Goal: Task Accomplishment & Management: Manage account settings

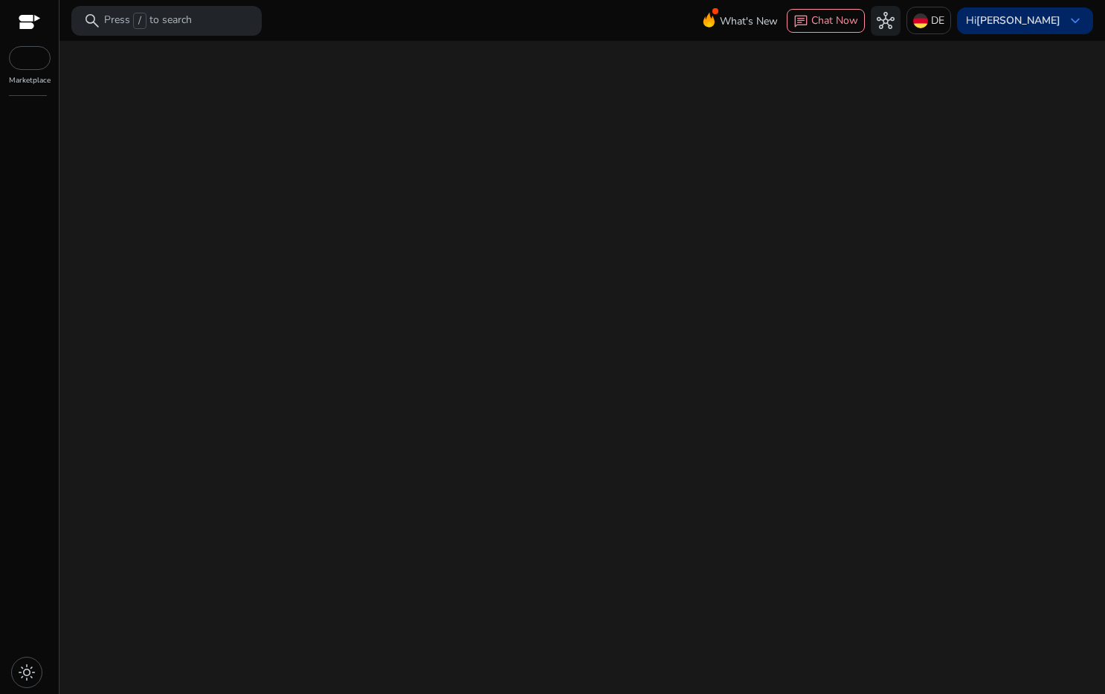
click at [1073, 18] on span "keyboard_arrow_down" at bounding box center [1075, 21] width 18 height 18
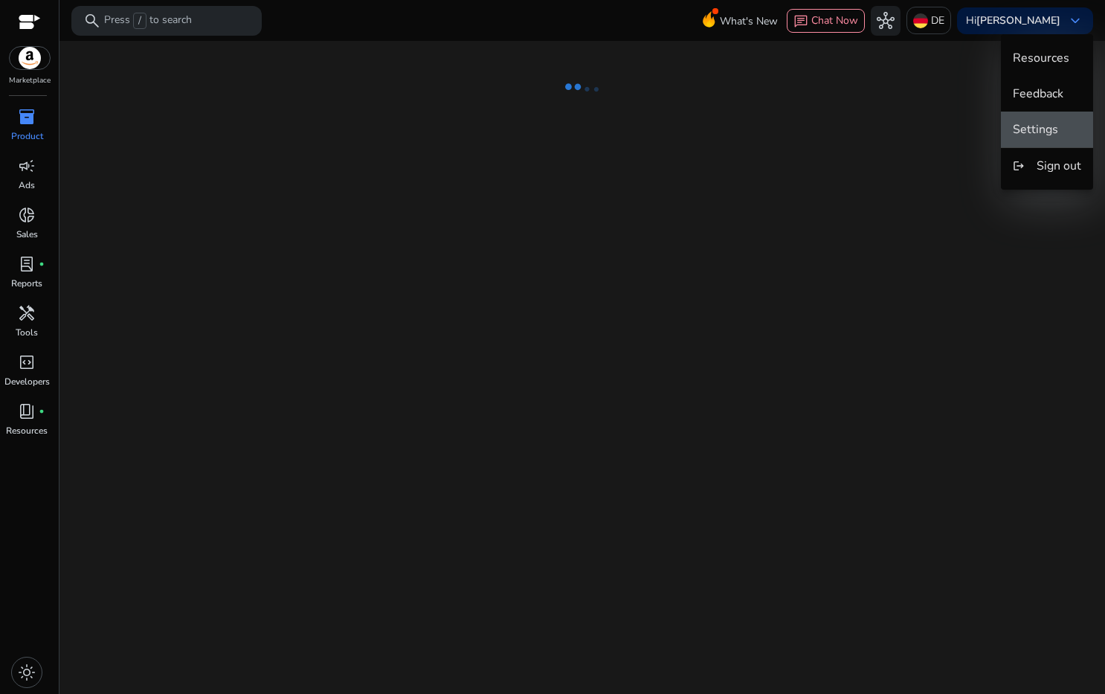
click at [1044, 129] on span "Settings" at bounding box center [1035, 129] width 45 height 16
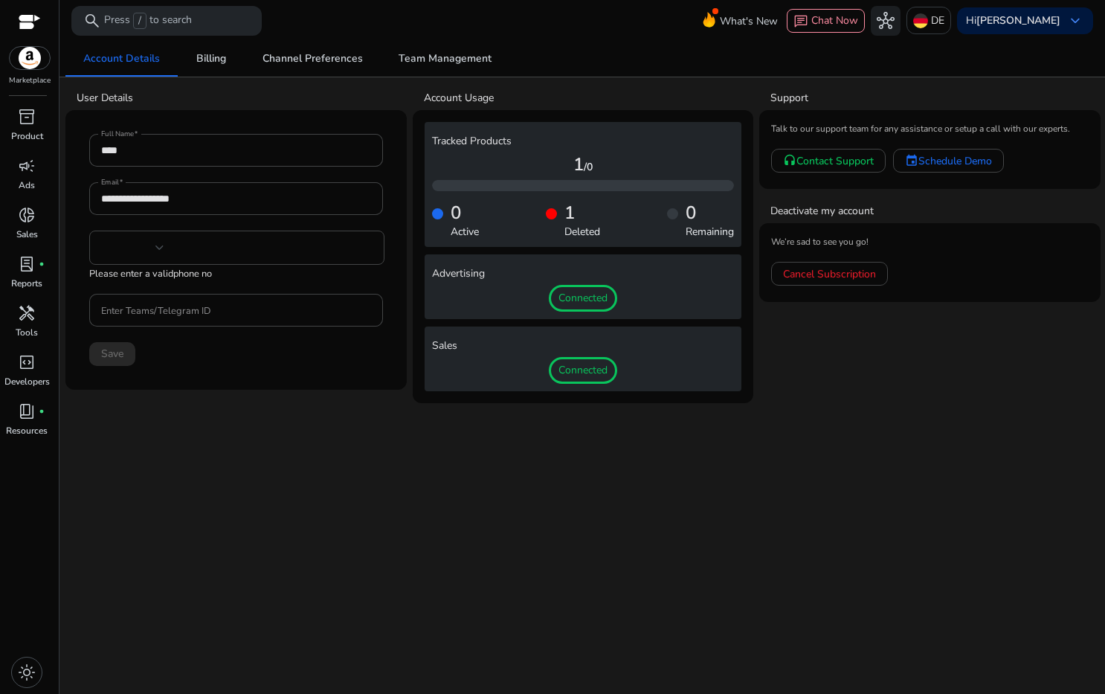
type input "***"
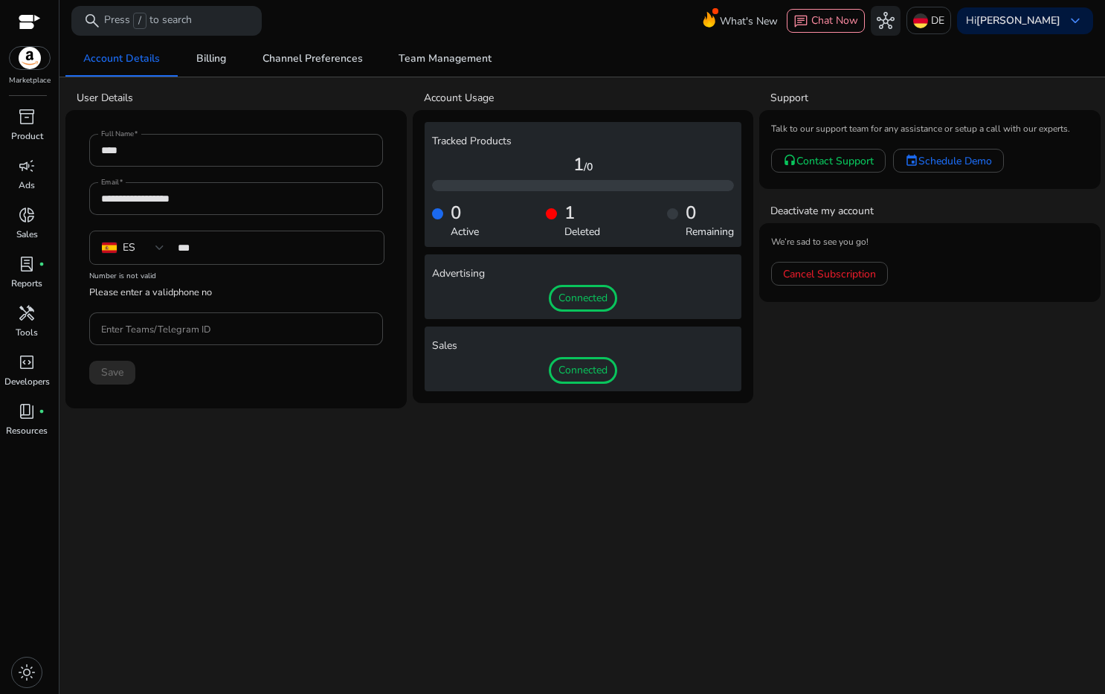
click at [830, 495] on div "**********" at bounding box center [581, 367] width 1033 height 653
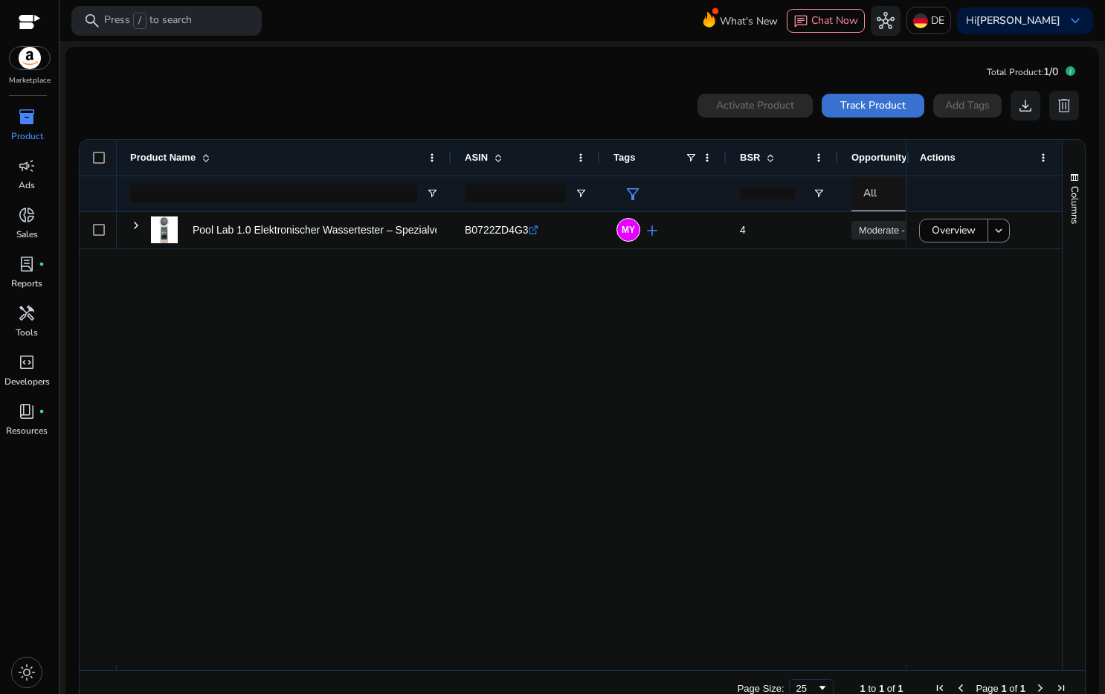
click at [858, 114] on span at bounding box center [872, 106] width 103 height 36
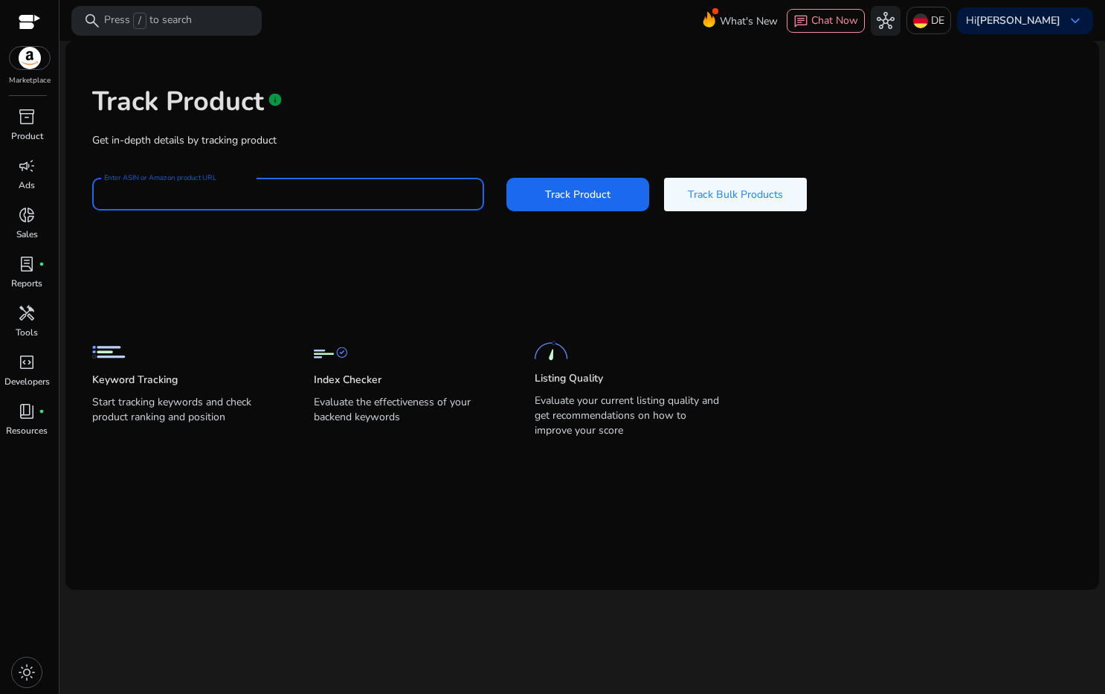
click at [215, 195] on input "Enter ASIN or Amazon product URL" at bounding box center [288, 194] width 368 height 16
type input "**********"
click at [607, 196] on span "Track Product" at bounding box center [577, 195] width 65 height 16
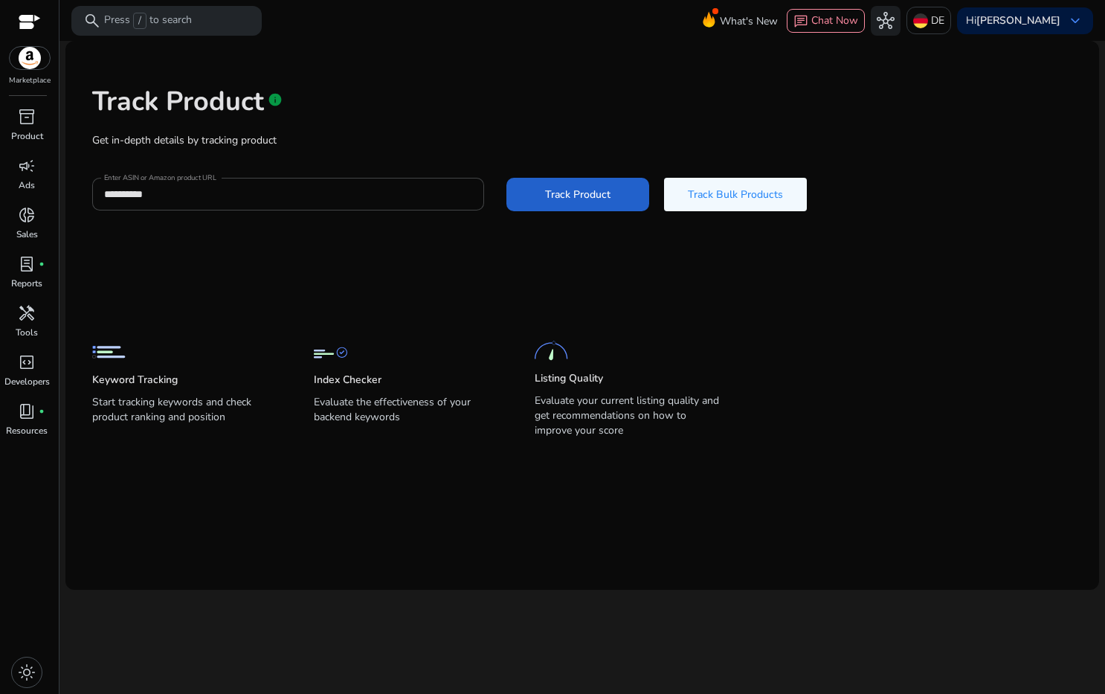
click at [597, 196] on span "Track Product" at bounding box center [577, 195] width 65 height 16
click at [25, 278] on p "Reports" at bounding box center [26, 283] width 31 height 13
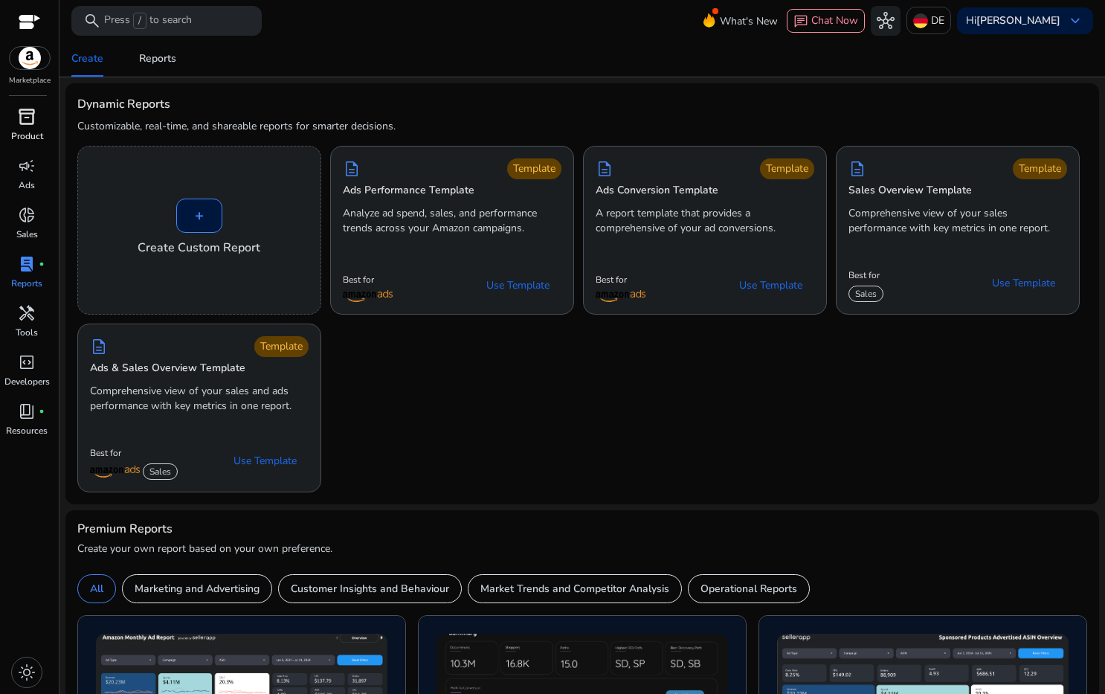
click at [23, 118] on span "inventory_2" at bounding box center [27, 117] width 18 height 18
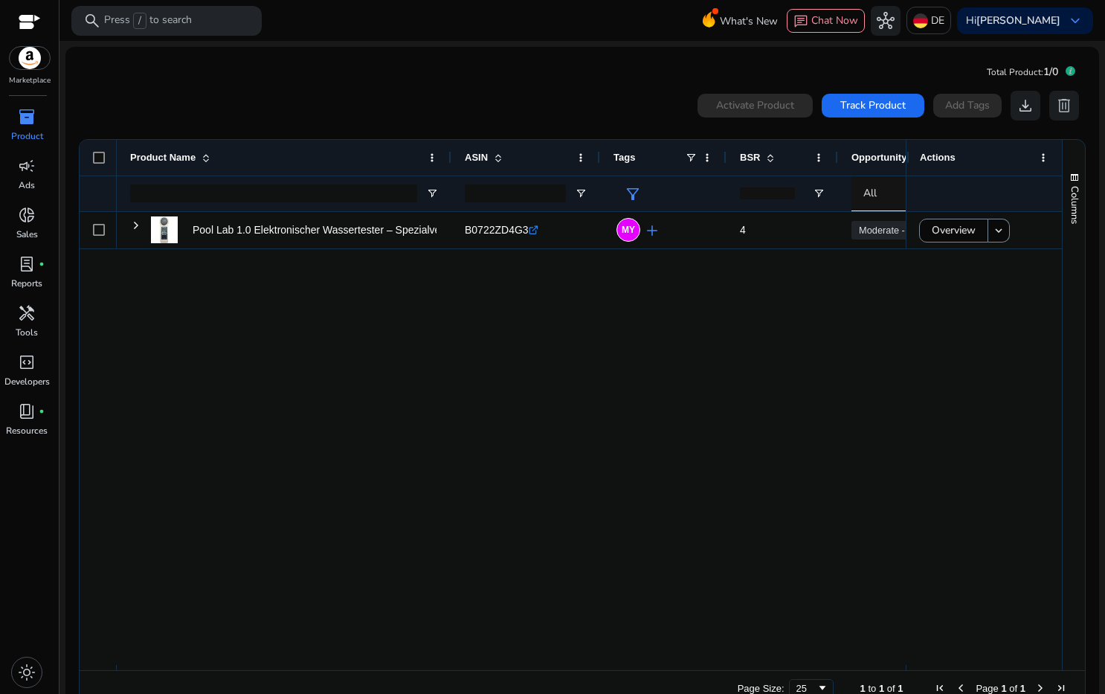
click at [570, 67] on mat-card "Total Product: 1/0 0 products selected Activate Product Track Product Add Tags …" at bounding box center [581, 386] width 1033 height 679
click at [23, 158] on span "campaign" at bounding box center [27, 166] width 18 height 18
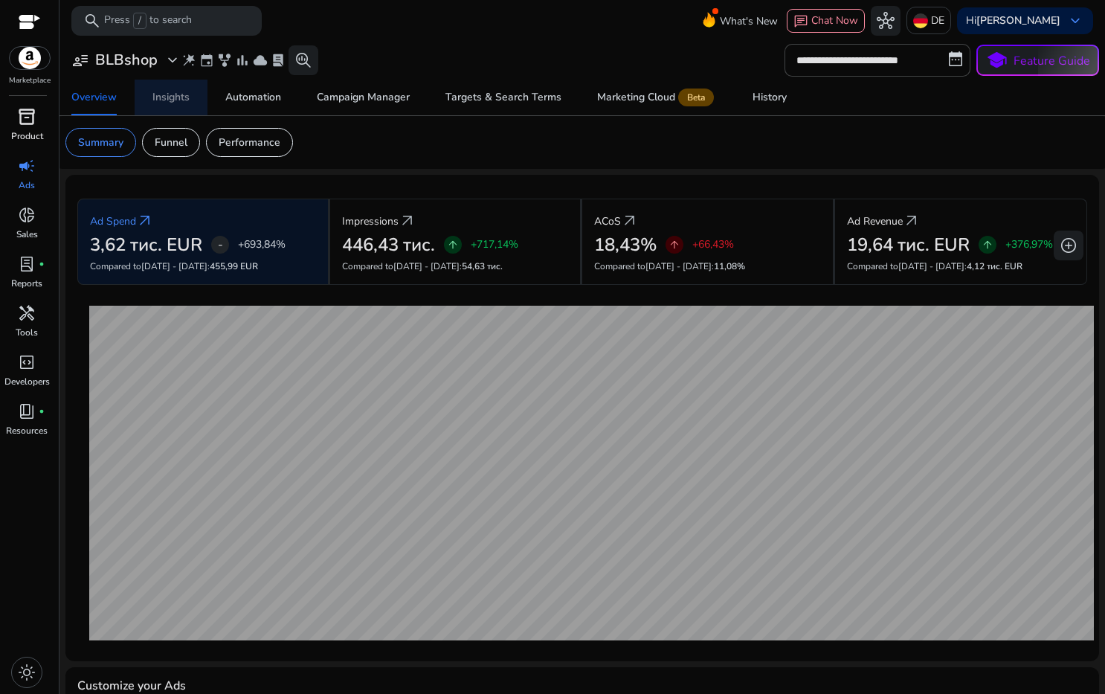
click at [176, 94] on div "Insights" at bounding box center [170, 97] width 37 height 10
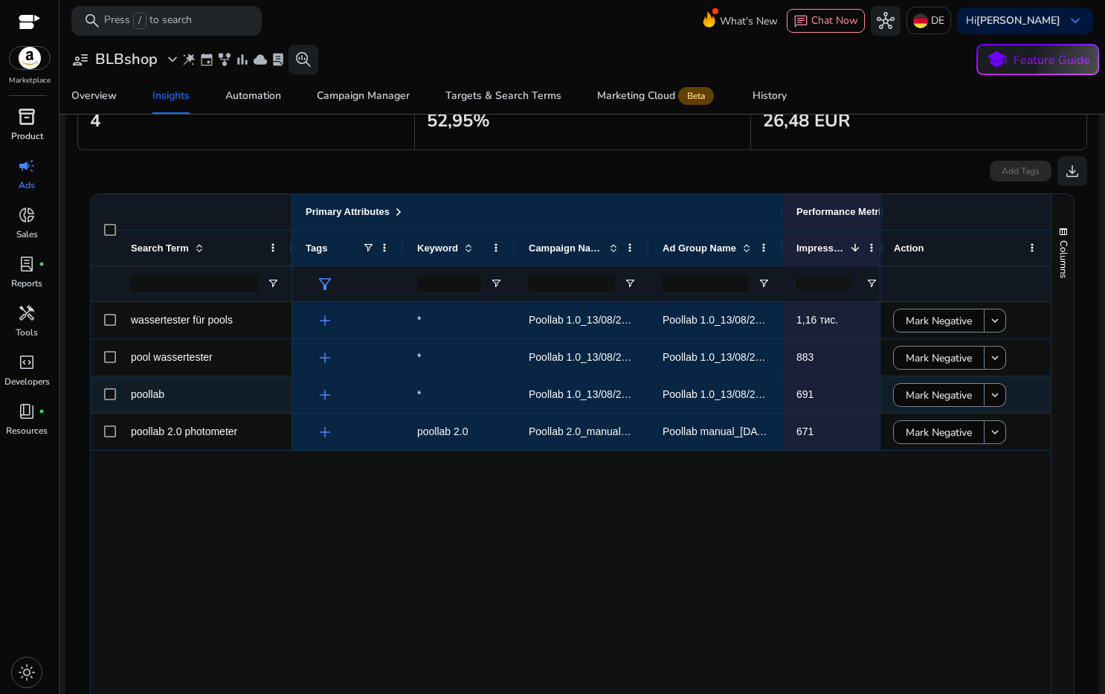
scroll to position [0, 34]
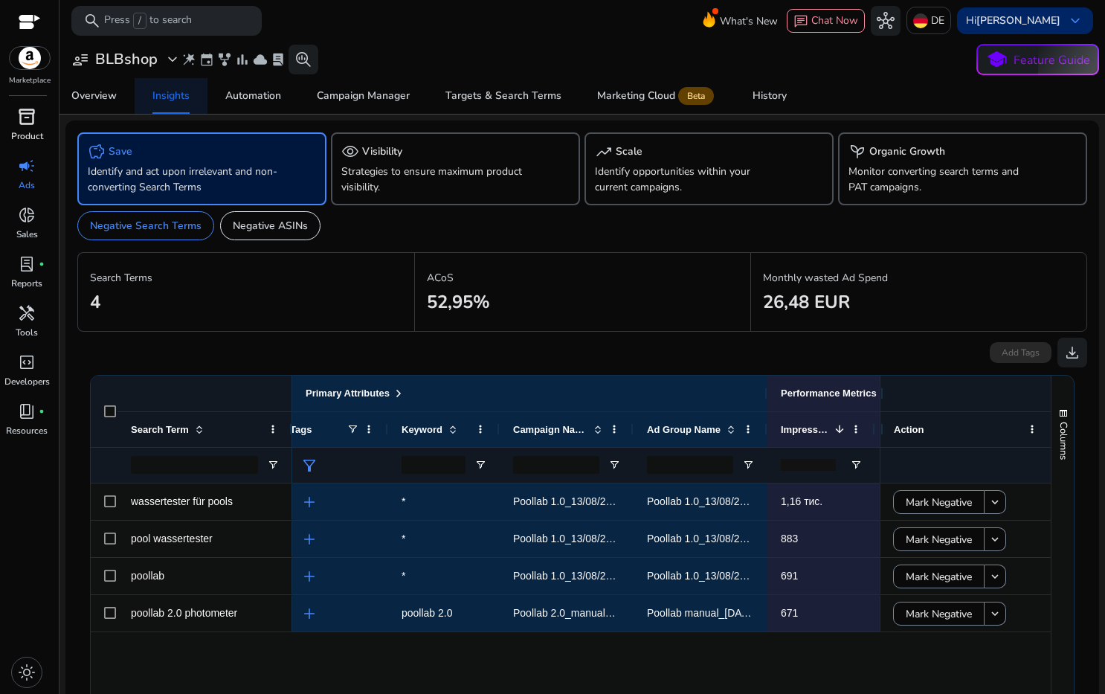
click at [1071, 14] on span "keyboard_arrow_down" at bounding box center [1075, 21] width 18 height 18
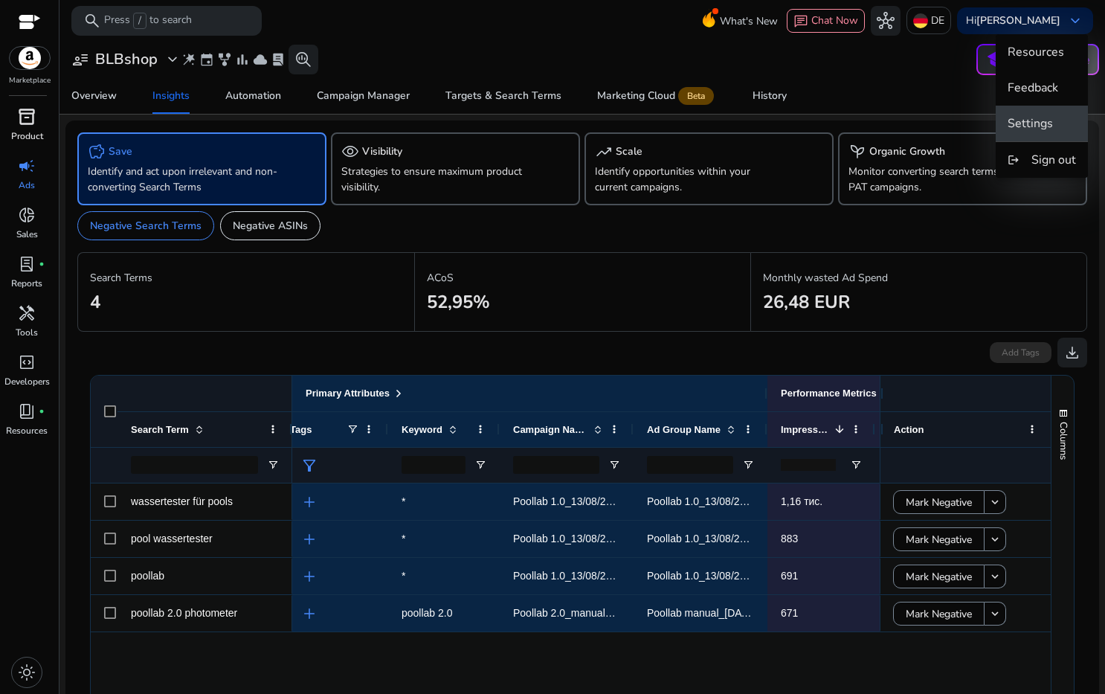
click at [1039, 119] on span "Settings" at bounding box center [1029, 123] width 45 height 16
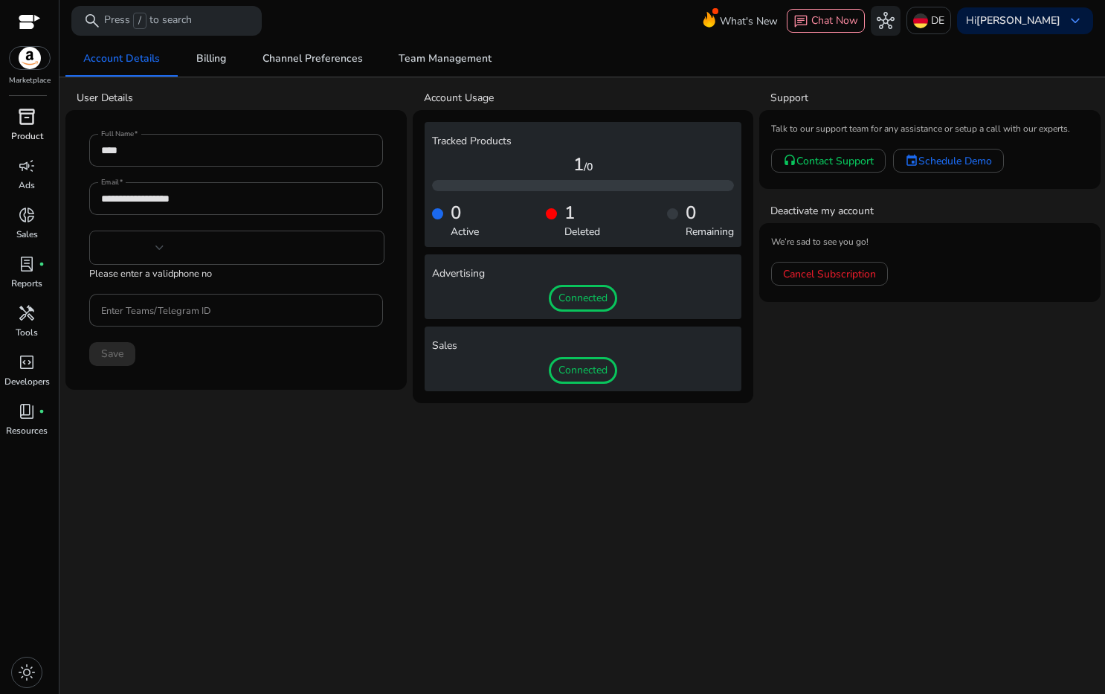
type input "***"
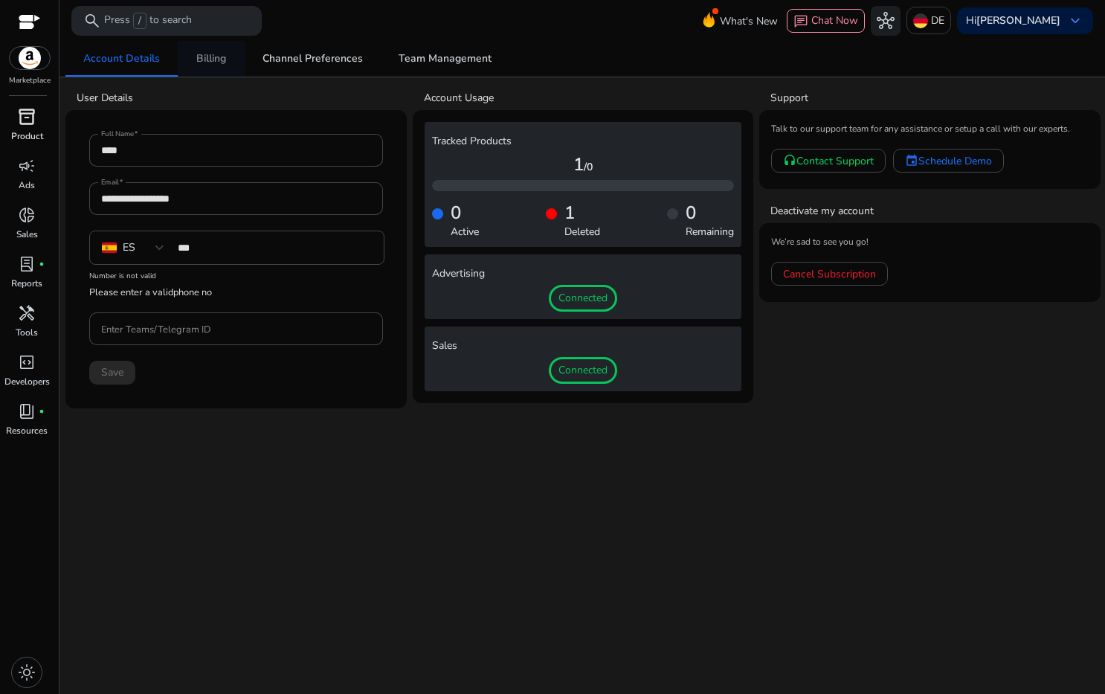
click at [207, 56] on span "Billing" at bounding box center [211, 59] width 30 height 10
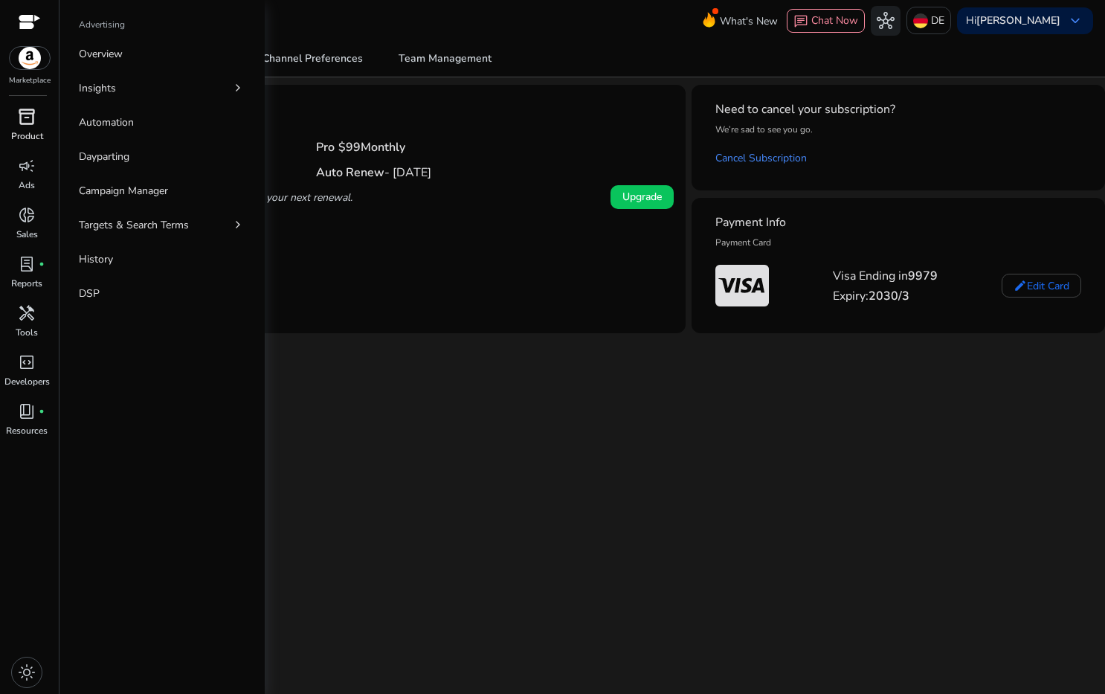
click at [32, 132] on p "Product" at bounding box center [27, 135] width 32 height 13
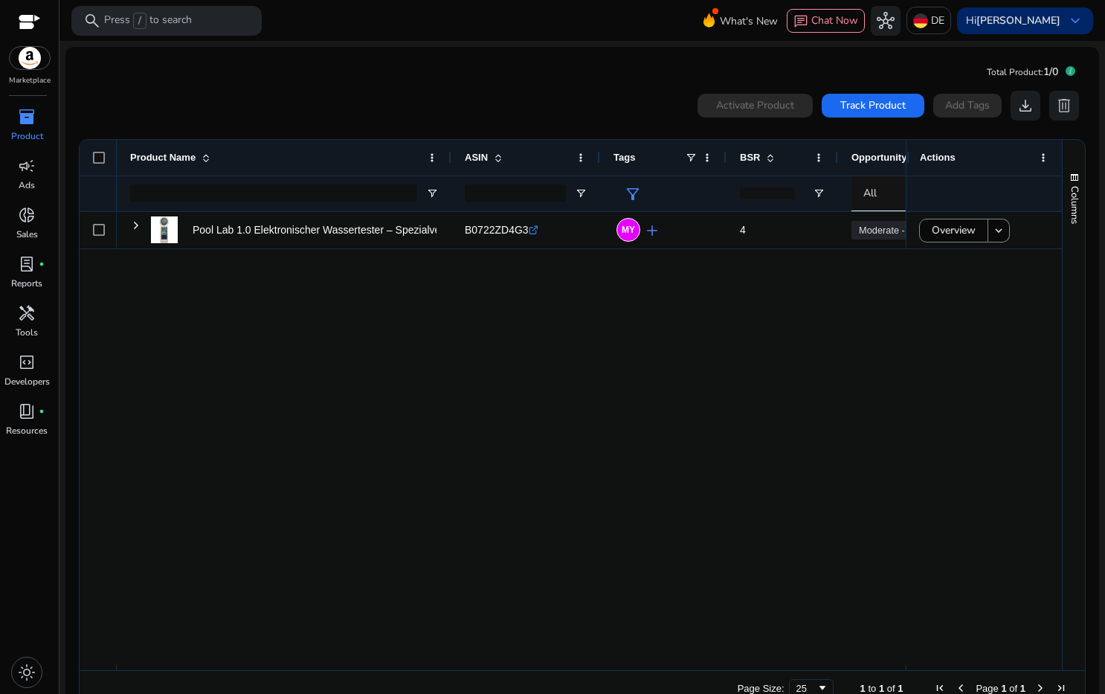
click at [1058, 18] on div "Hi Ivan keyboard_arrow_down" at bounding box center [1025, 20] width 136 height 27
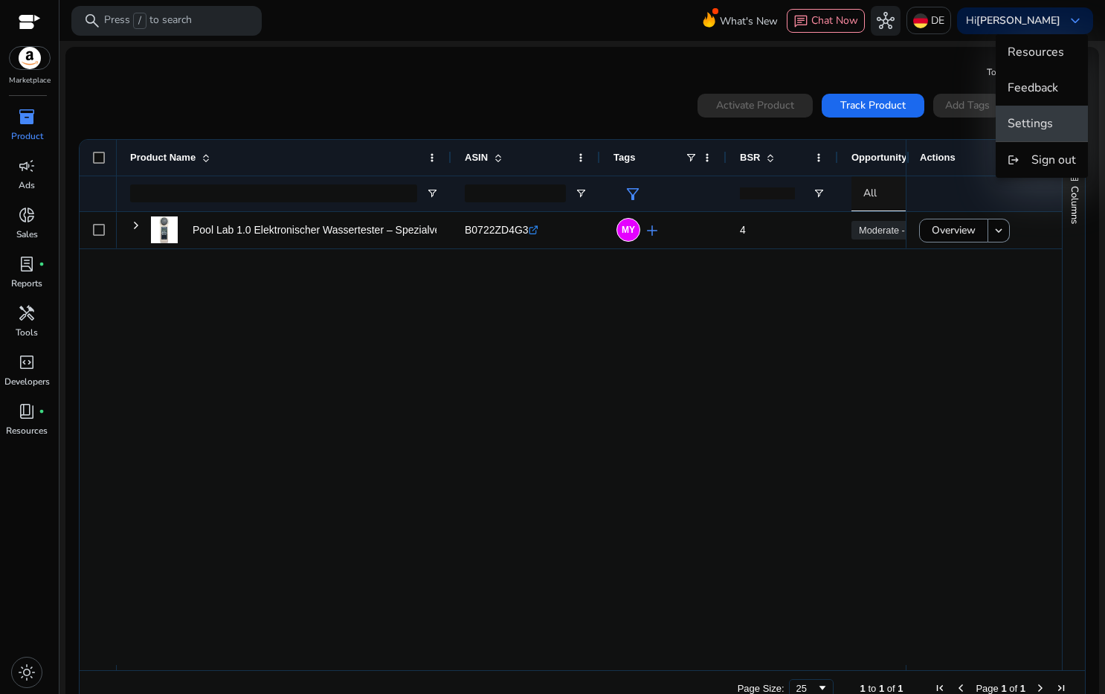
click at [1038, 123] on span "Settings" at bounding box center [1029, 123] width 45 height 16
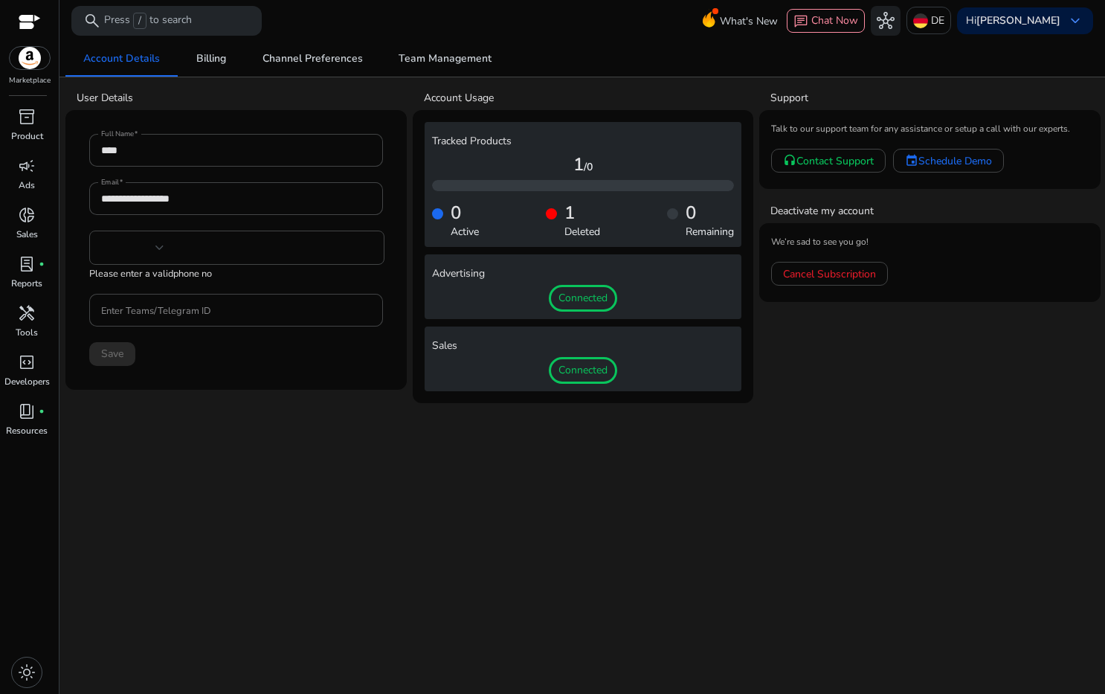
type input "***"
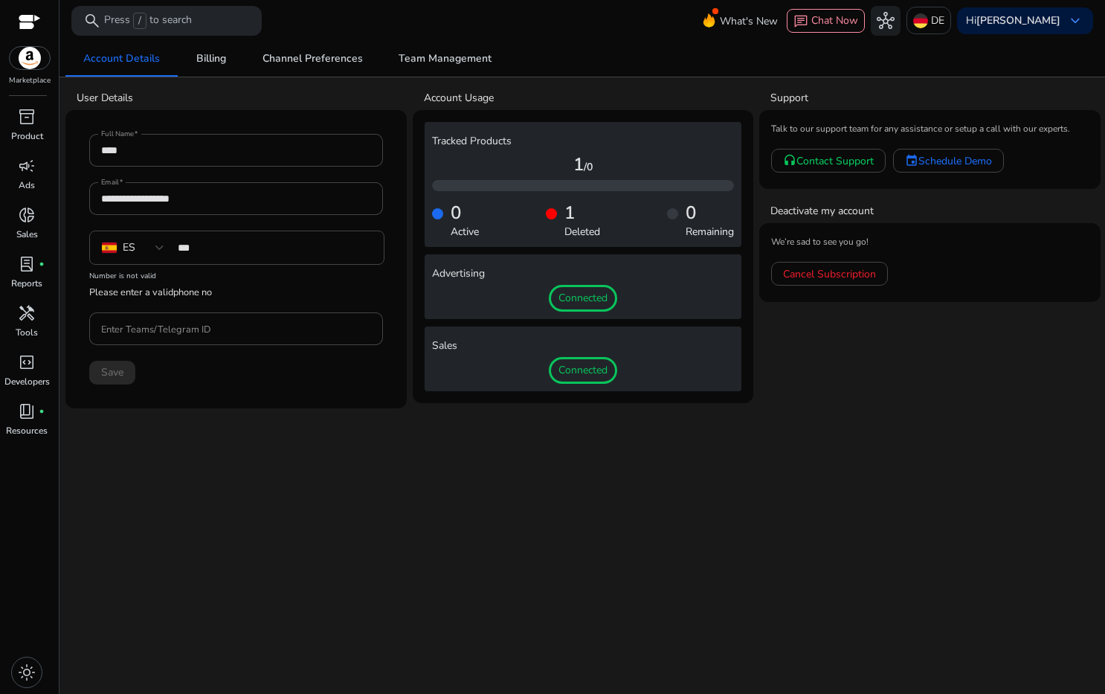
click at [853, 364] on app-user-support "Support Talk to our support team for any assistance or setup a call with our ex…" at bounding box center [929, 246] width 341 height 323
click at [346, 57] on span "Channel Preferences" at bounding box center [312, 59] width 100 height 10
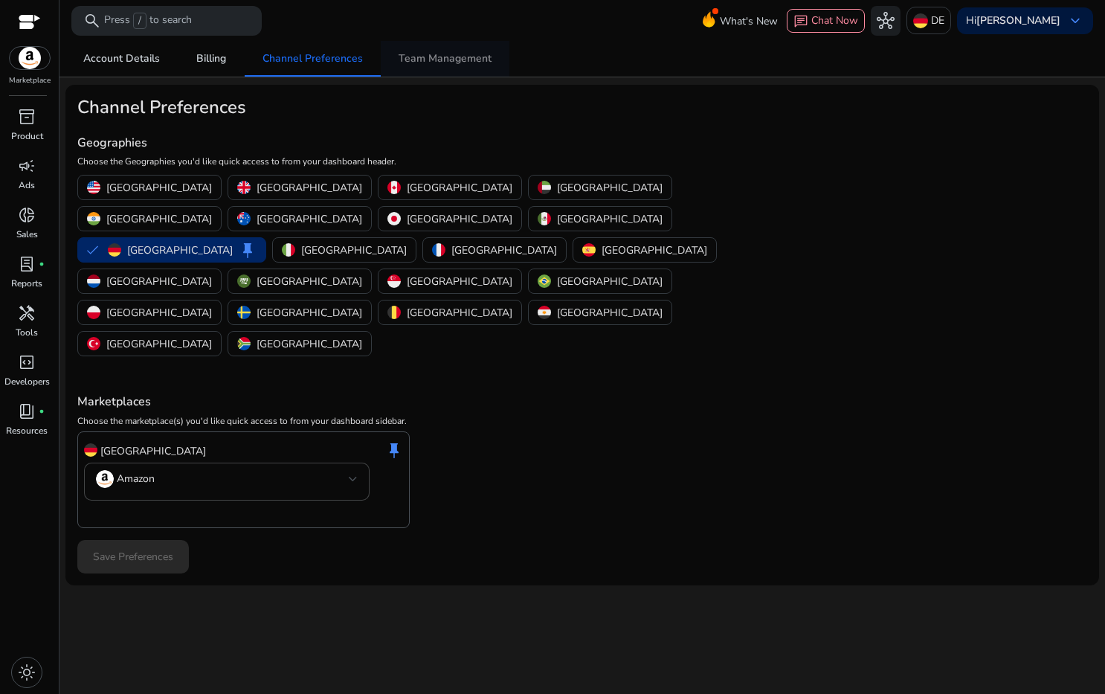
click at [456, 57] on span "Team Management" at bounding box center [444, 59] width 93 height 10
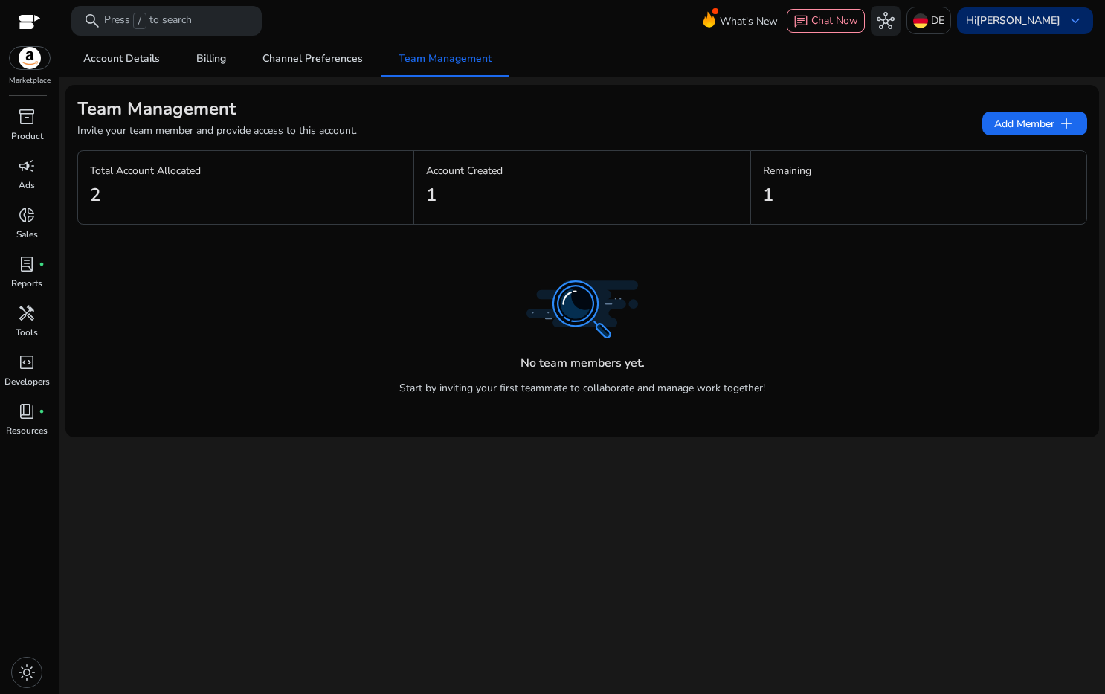
click at [1066, 18] on span "keyboard_arrow_down" at bounding box center [1075, 21] width 18 height 18
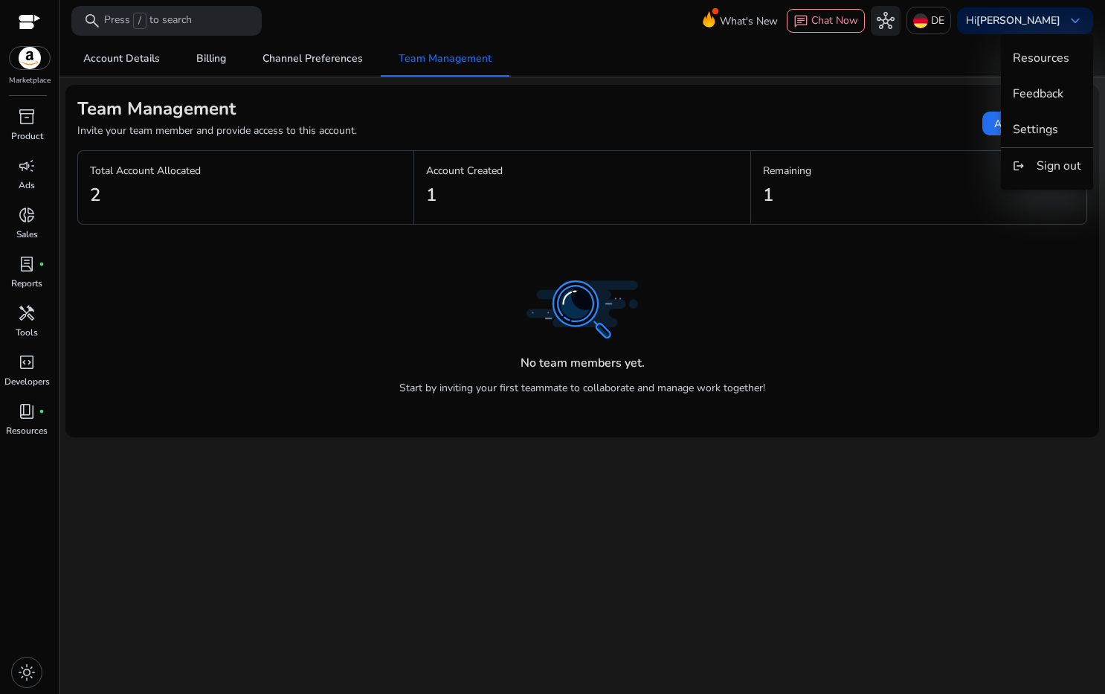
click at [847, 80] on div at bounding box center [552, 347] width 1105 height 694
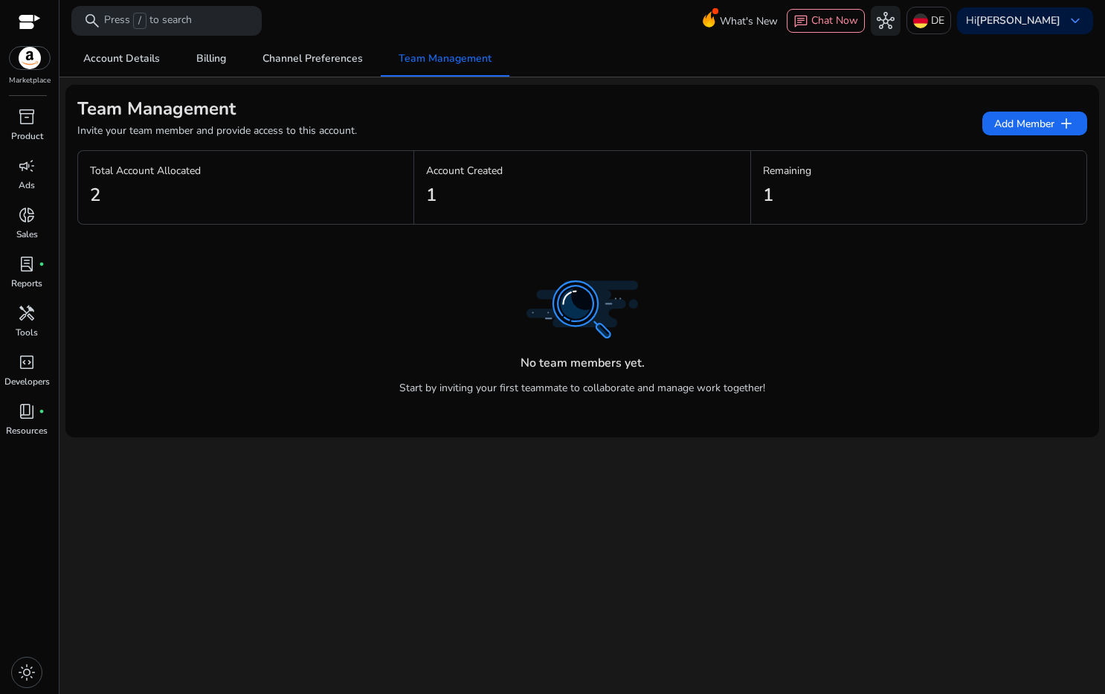
click at [32, 109] on span "inventory_2" at bounding box center [27, 117] width 18 height 18
